Goal: Task Accomplishment & Management: Use online tool/utility

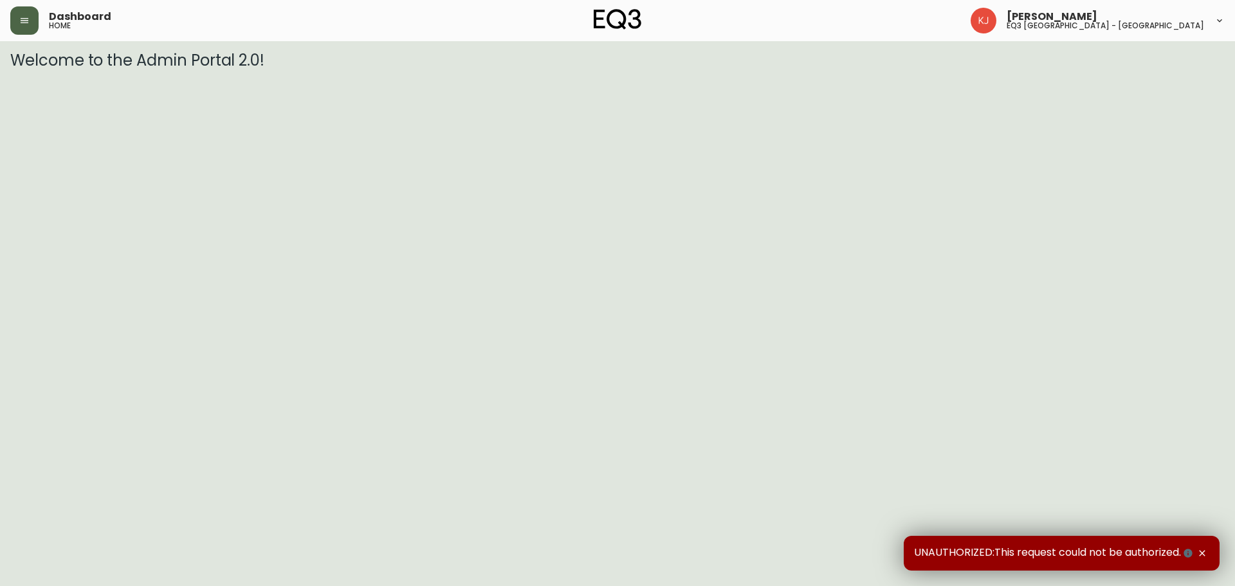
click at [20, 16] on icon "button" at bounding box center [24, 20] width 10 height 10
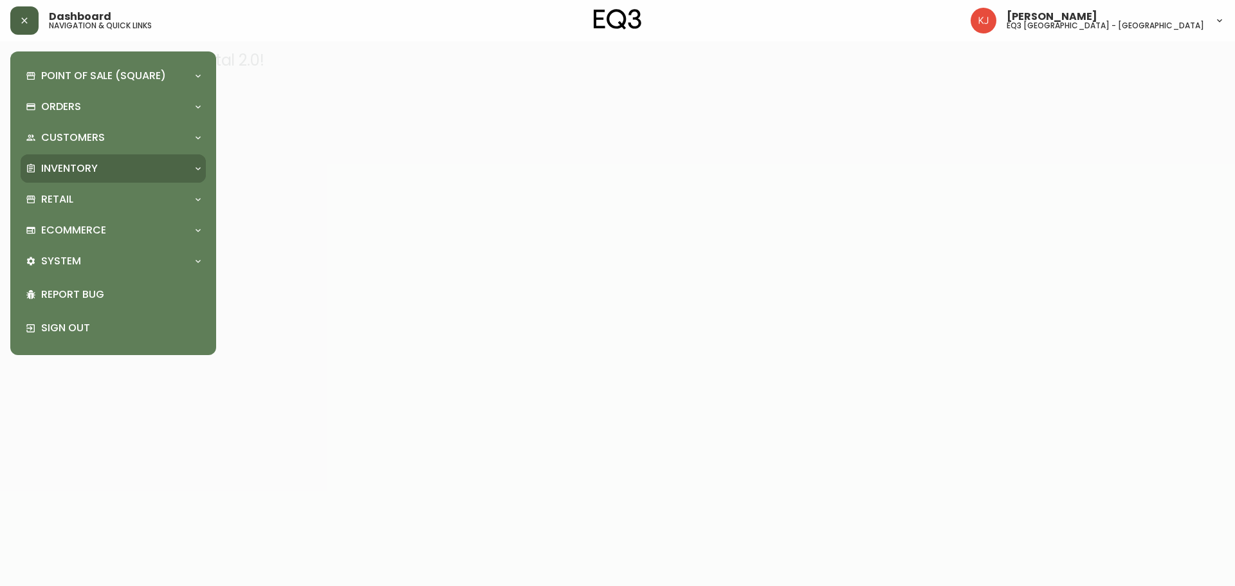
click at [103, 162] on div "Inventory" at bounding box center [107, 168] width 162 height 14
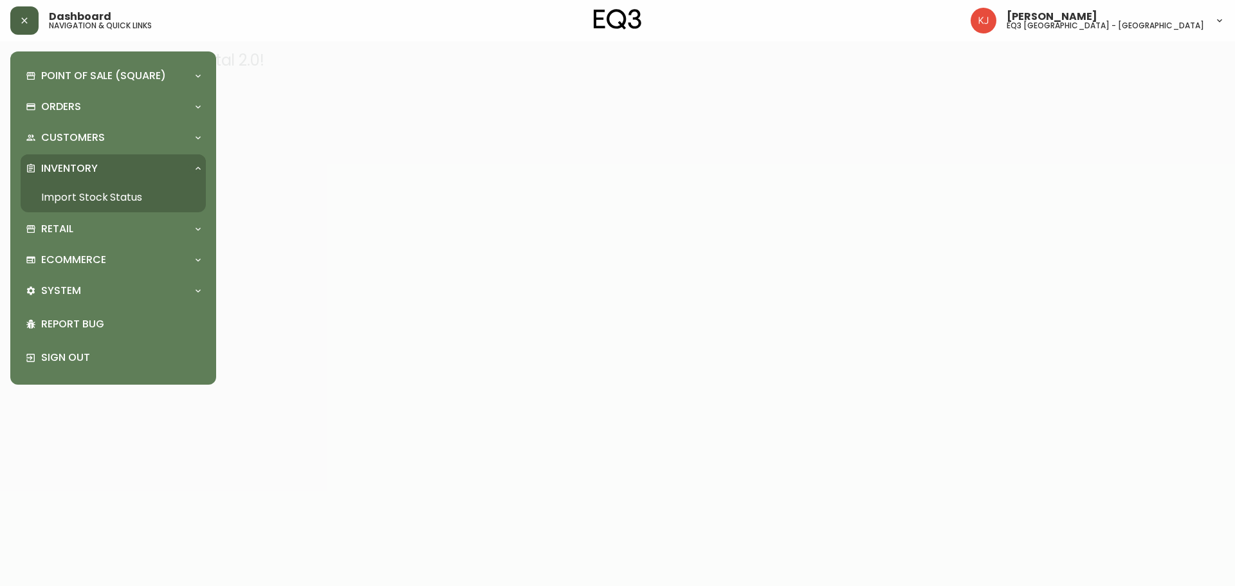
click at [113, 195] on link "Import Stock Status" at bounding box center [113, 198] width 185 height 30
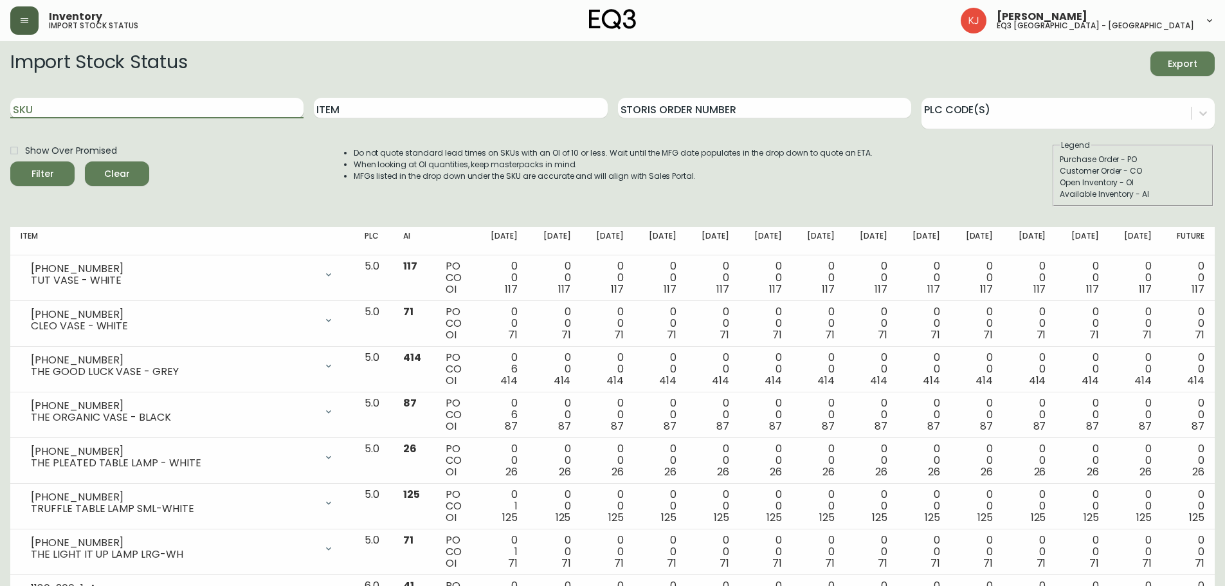
click at [129, 108] on input "SKU" at bounding box center [156, 108] width 293 height 21
paste input "[PHONE_NUMBER]"
click at [10, 161] on button "Filter" at bounding box center [42, 173] width 64 height 24
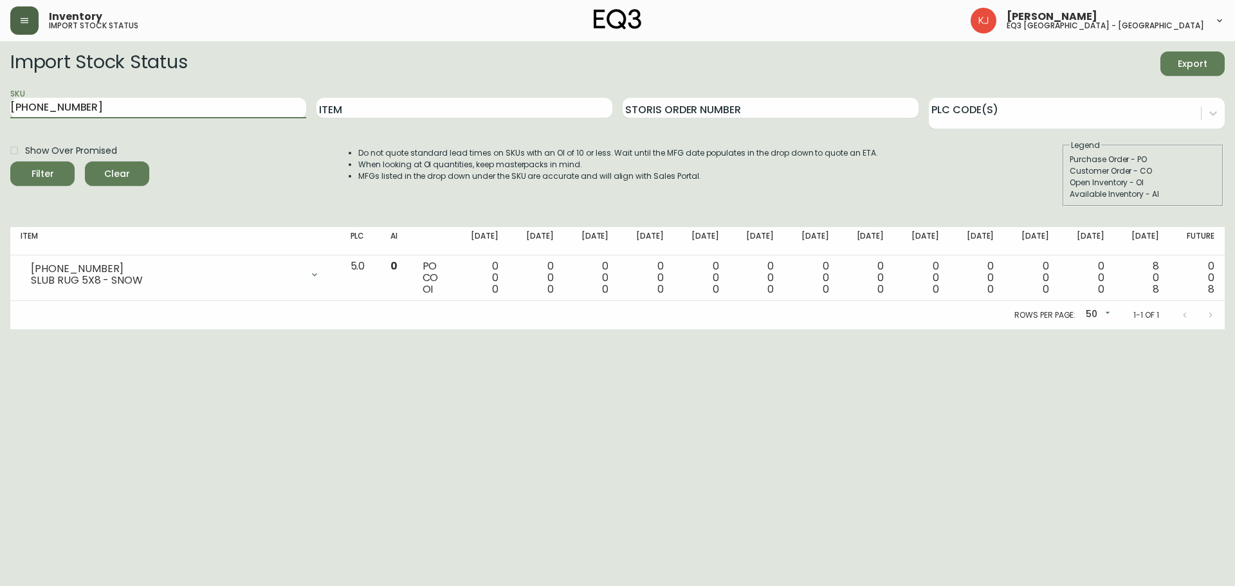
drag, startPoint x: 111, startPoint y: 100, endPoint x: 0, endPoint y: 105, distance: 111.4
click at [0, 105] on main "Import Stock Status Export SKU [PHONE_NUMBER] Item Storis Order Number PLC Code…" at bounding box center [617, 185] width 1235 height 288
paste input "77"
click at [10, 161] on button "Filter" at bounding box center [42, 173] width 64 height 24
drag, startPoint x: 168, startPoint y: 114, endPoint x: 0, endPoint y: 124, distance: 168.8
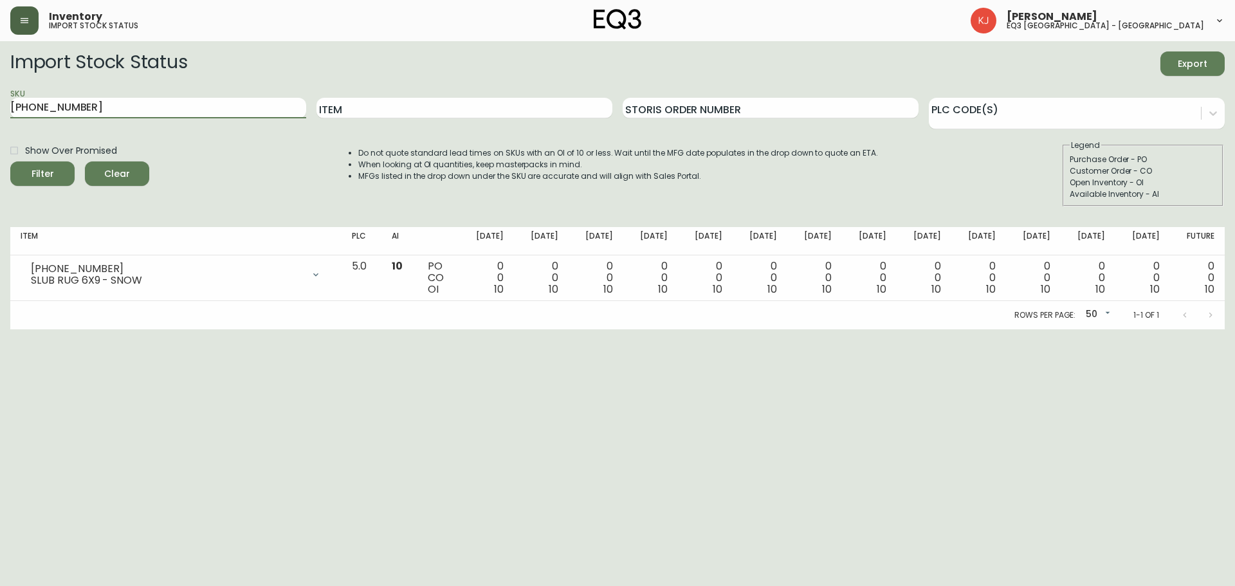
click at [0, 124] on main "Import Stock Status Export SKU [PHONE_NUMBER] Item Storis Order Number PLC Code…" at bounding box center [617, 185] width 1235 height 288
paste input "221"
type input "[PHONE_NUMBER]"
click at [10, 161] on button "Filter" at bounding box center [42, 173] width 64 height 24
